Goal: Information Seeking & Learning: Learn about a topic

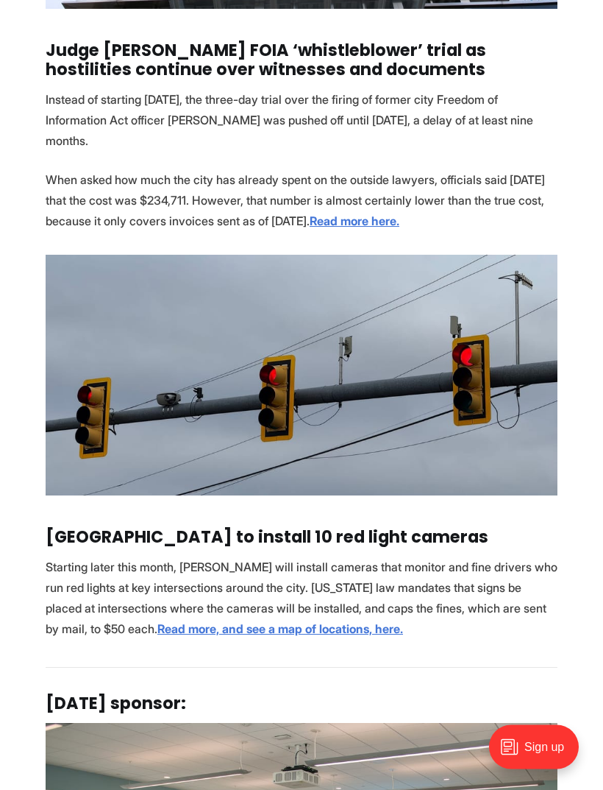
scroll to position [2097, 0]
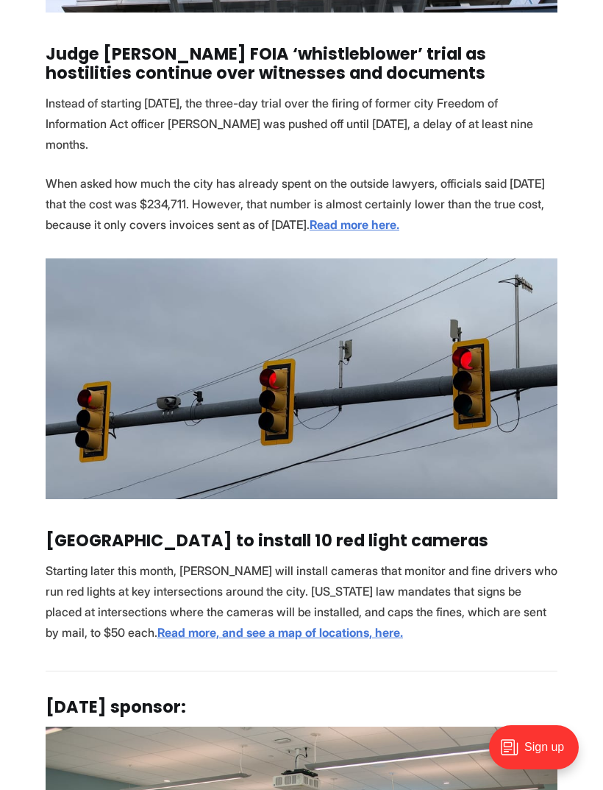
click at [400, 224] on strong "Read more here." at bounding box center [355, 224] width 90 height 15
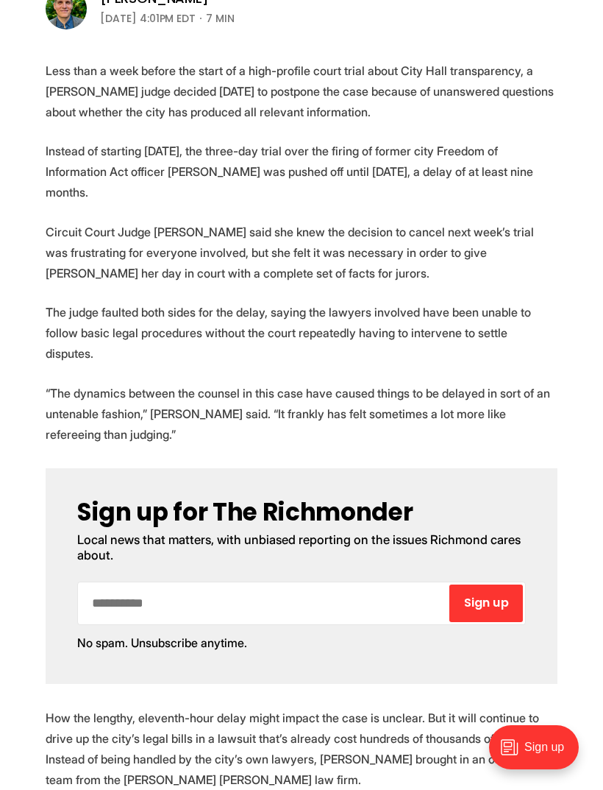
scroll to position [456, 0]
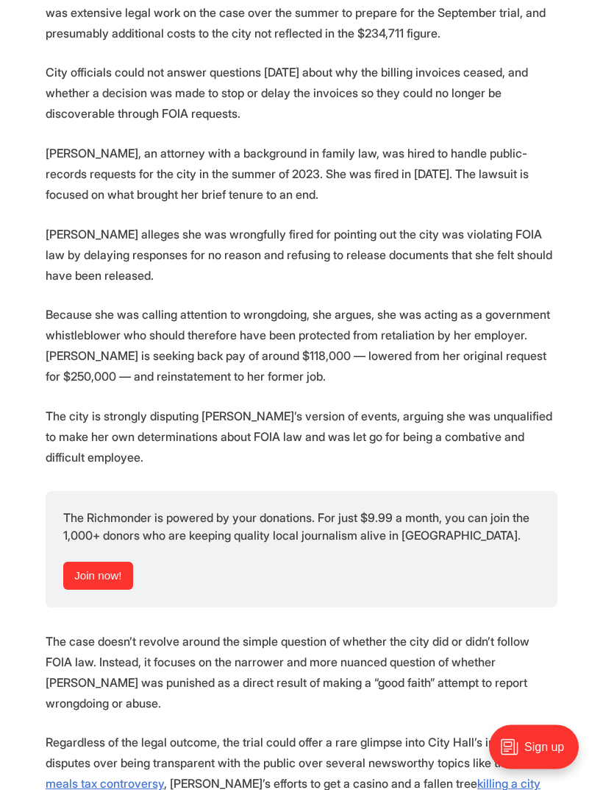
scroll to position [1536, 0]
click at [91, 235] on p "[PERSON_NAME] alleges she was wrongfully fired for pointing out the city was vi…" at bounding box center [302, 255] width 512 height 62
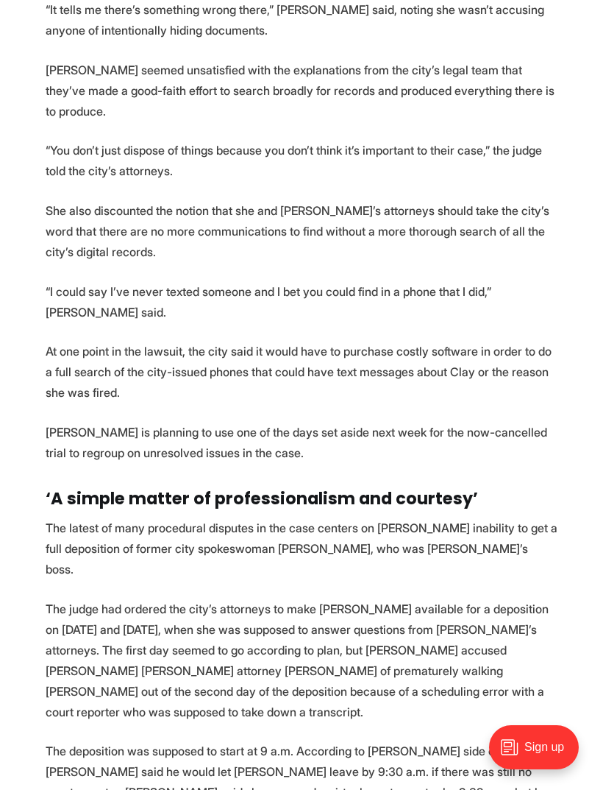
scroll to position [2554, 0]
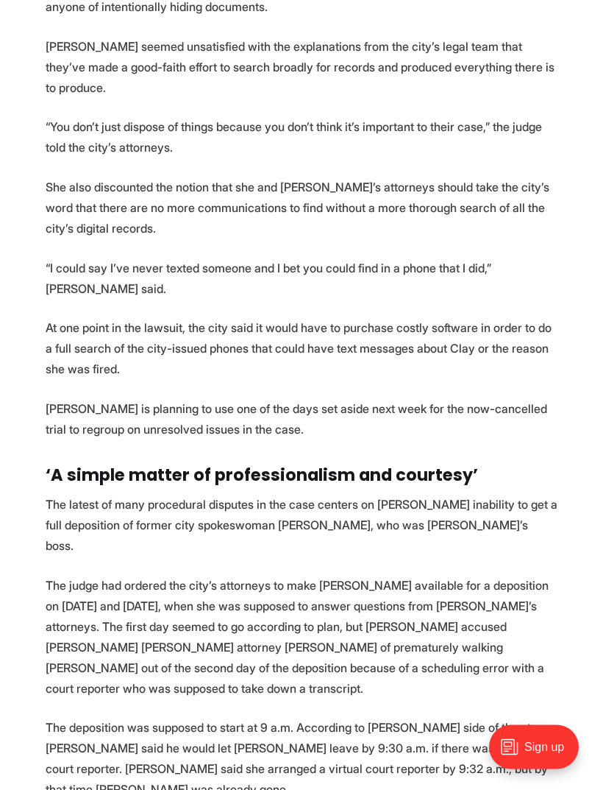
click at [89, 399] on p "[PERSON_NAME] is planning to use one of the days set aside next week for the no…" at bounding box center [302, 419] width 512 height 41
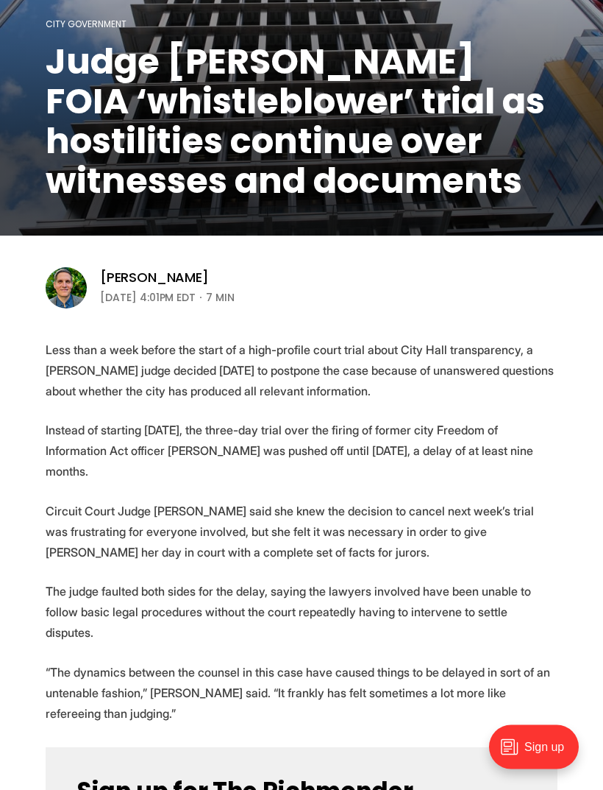
scroll to position [167, 0]
click at [144, 279] on link "[PERSON_NAME]" at bounding box center [154, 278] width 109 height 18
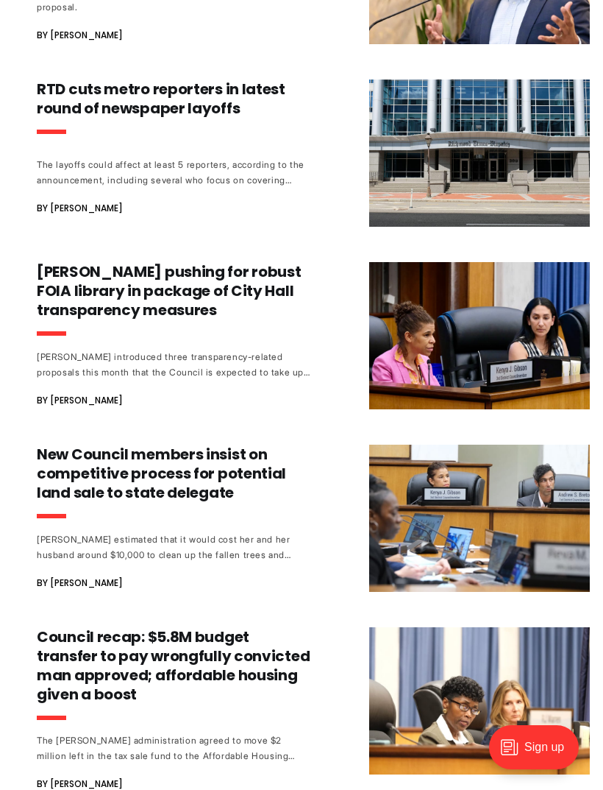
scroll to position [1021, 0]
